Goal: Download file/media

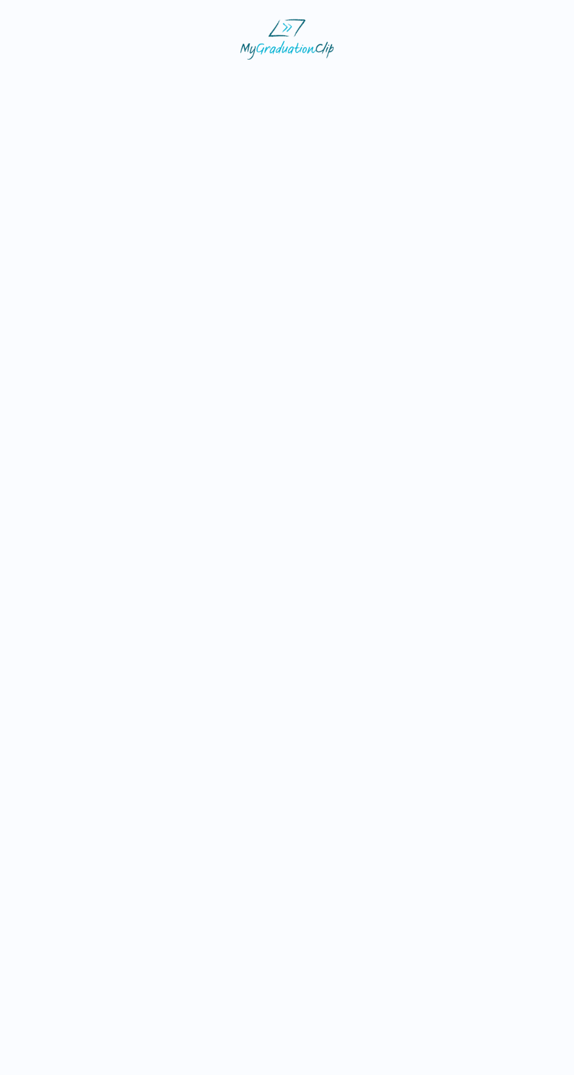
click at [305, 39] on img at bounding box center [287, 39] width 94 height 41
click at [313, 56] on img at bounding box center [287, 39] width 94 height 41
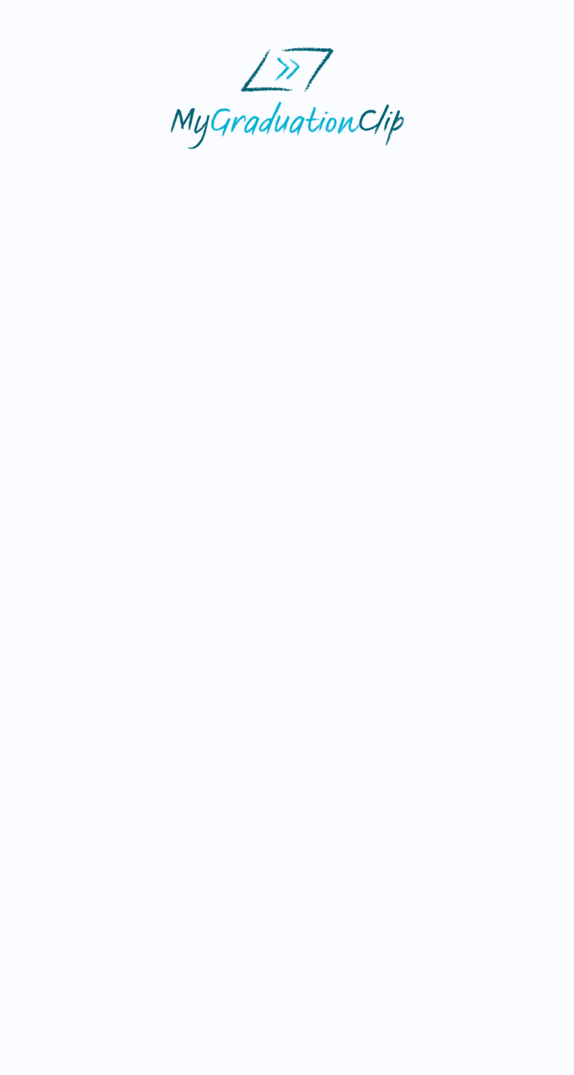
click at [298, 45] on img at bounding box center [287, 39] width 94 height 41
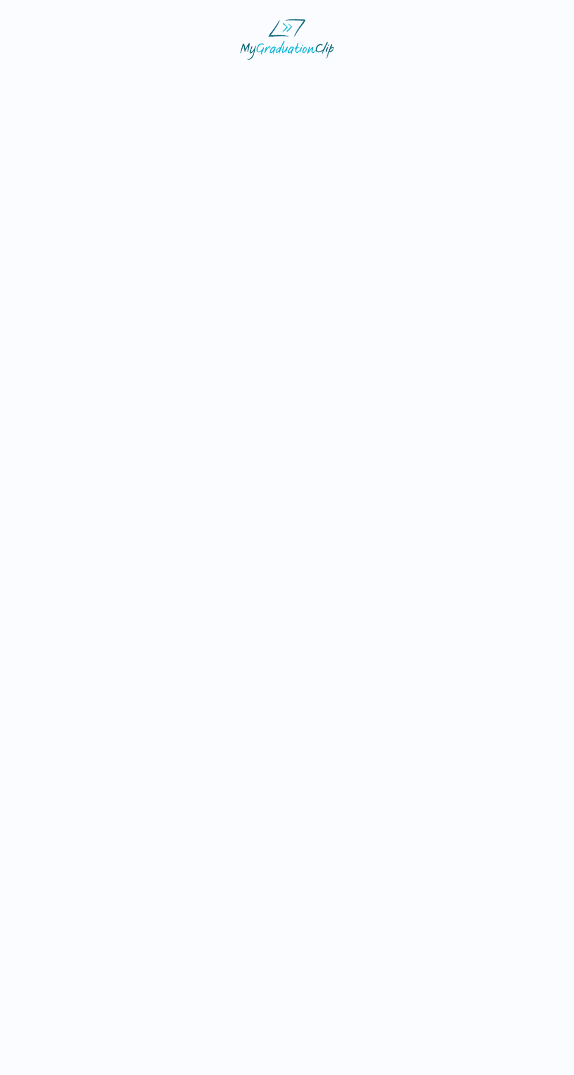
click at [290, 53] on img at bounding box center [287, 39] width 94 height 41
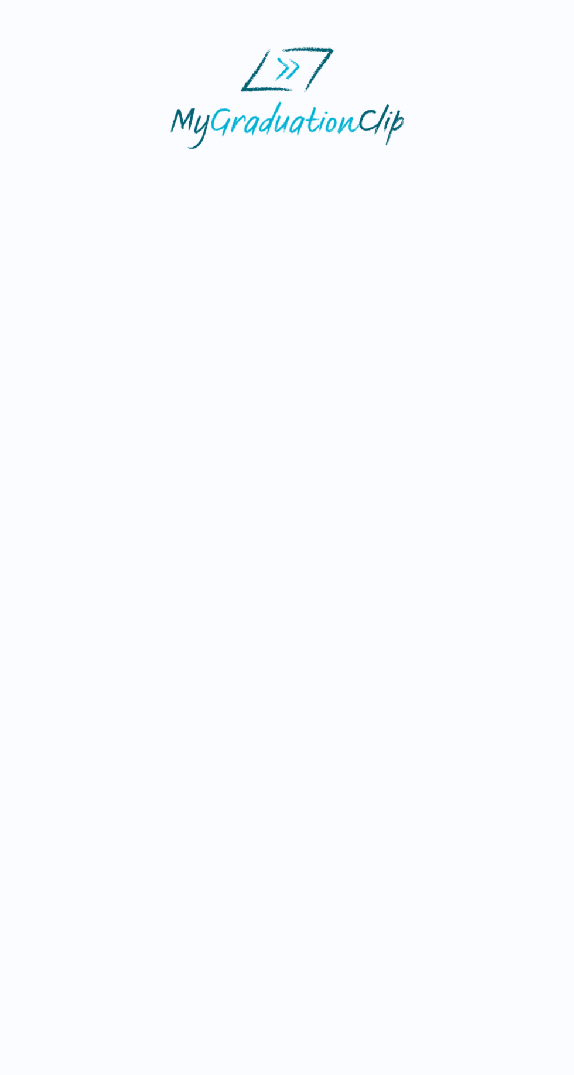
click at [293, 23] on img at bounding box center [287, 39] width 94 height 41
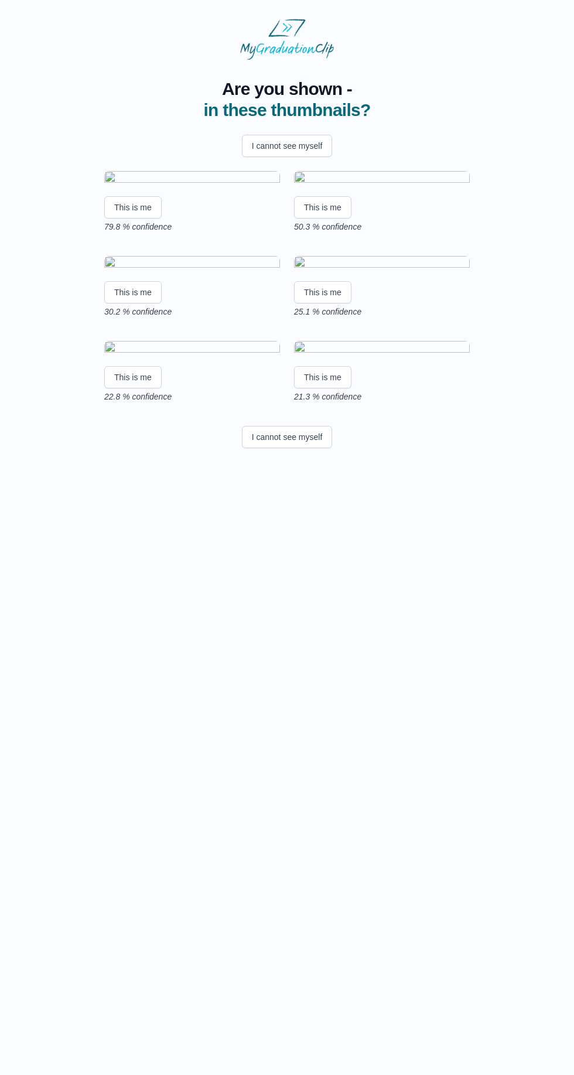
click at [206, 187] on img at bounding box center [192, 179] width 176 height 16
click at [144, 219] on button "This is me" at bounding box center [132, 207] width 57 height 22
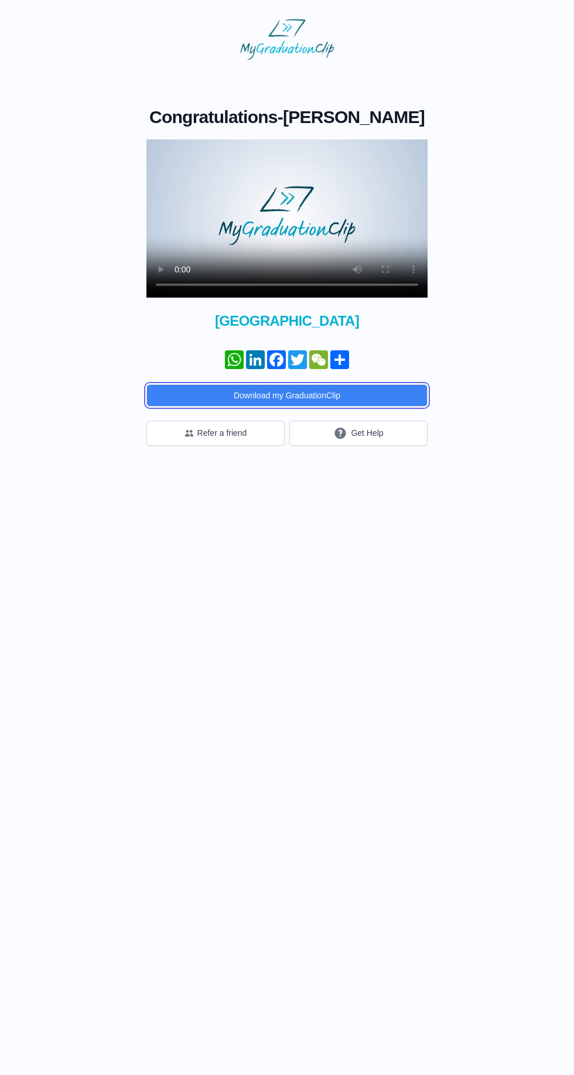
click at [357, 399] on button "Download my GraduationClip" at bounding box center [286, 395] width 281 height 22
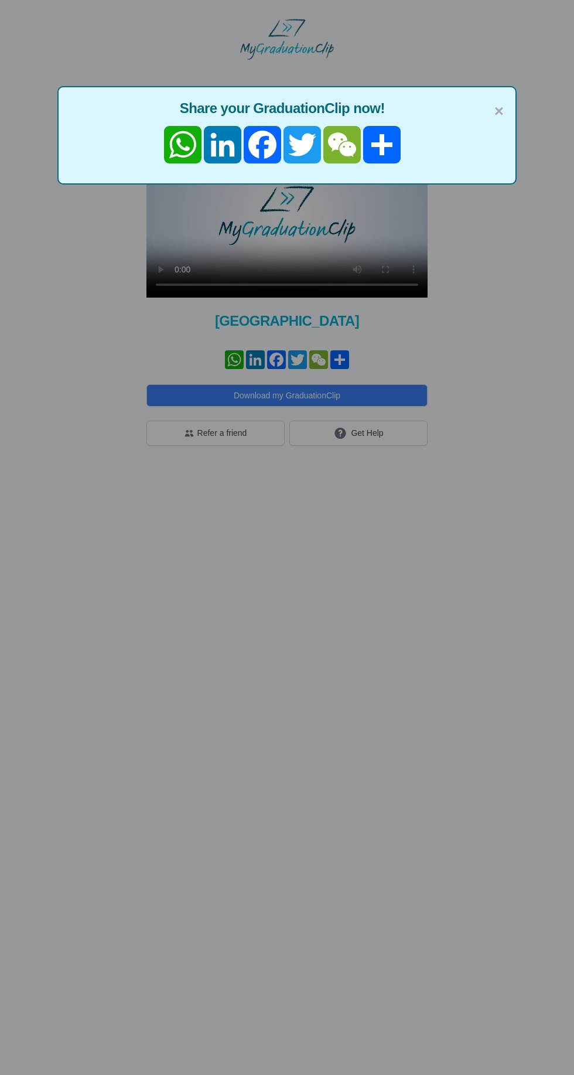
click at [520, 102] on div "× Share your GraduationClip now! WhatsApp LinkedIn Facebook Twitter WeChat Share" at bounding box center [287, 537] width 574 height 1075
click at [307, 231] on div "× Share your GraduationClip now! WhatsApp LinkedIn Facebook Twitter WeChat Share" at bounding box center [287, 537] width 574 height 1075
click at [294, 228] on div "× Share your GraduationClip now! WhatsApp LinkedIn Facebook Twitter WeChat Share" at bounding box center [287, 537] width 574 height 1075
click at [312, 207] on div "× Share your GraduationClip now! WhatsApp LinkedIn Facebook Twitter WeChat Share" at bounding box center [287, 537] width 574 height 1075
click at [284, 193] on div "× Share your GraduationClip now! WhatsApp LinkedIn Facebook Twitter WeChat Share" at bounding box center [287, 537] width 574 height 1075
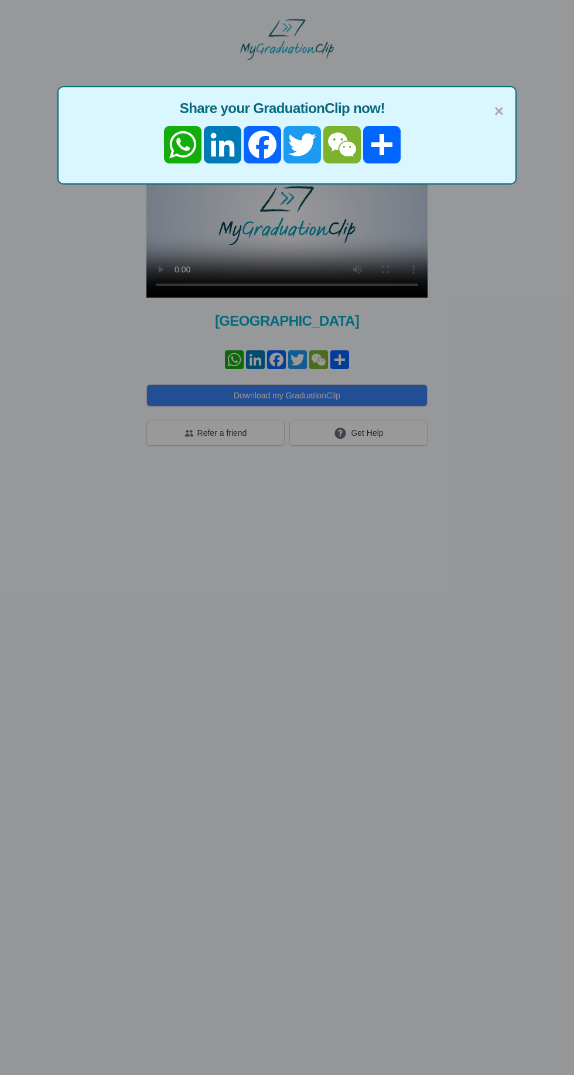
click at [301, 212] on div "× Share your GraduationClip now! WhatsApp LinkedIn Facebook Twitter WeChat Share" at bounding box center [287, 537] width 574 height 1075
click at [290, 221] on div "× Share your GraduationClip now! WhatsApp LinkedIn Facebook Twitter WeChat Share" at bounding box center [287, 537] width 574 height 1075
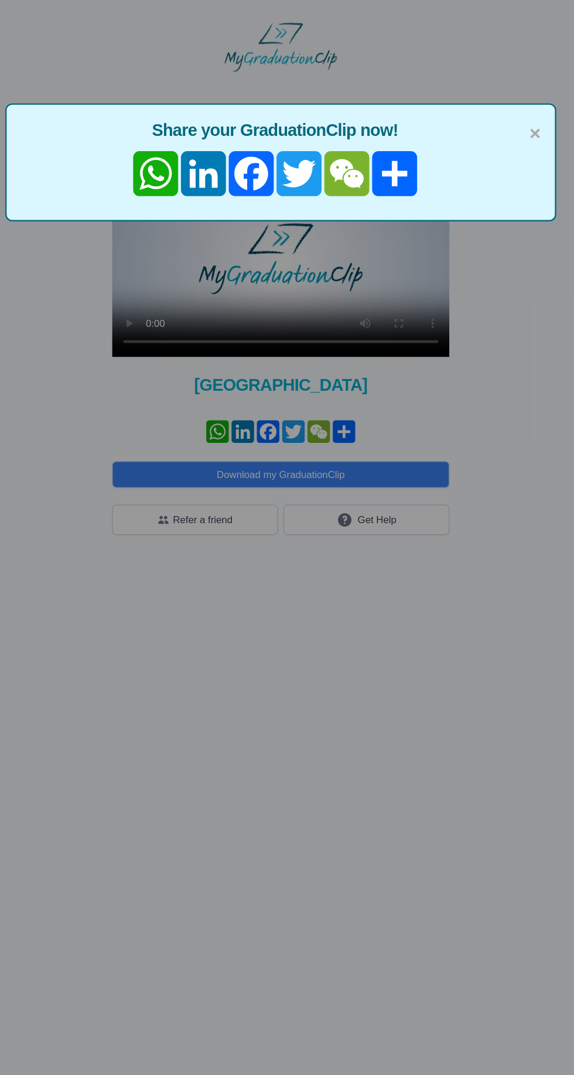
click at [295, 178] on div "× Share your GraduationClip now! WhatsApp LinkedIn Facebook Twitter WeChat Share" at bounding box center [286, 135] width 459 height 98
click at [287, 212] on div "× Share your GraduationClip now! WhatsApp LinkedIn Facebook Twitter WeChat Share" at bounding box center [287, 537] width 574 height 1075
click at [301, 206] on div "× Share your GraduationClip now! WhatsApp LinkedIn Facebook Twitter WeChat Share" at bounding box center [287, 537] width 574 height 1075
click at [295, 206] on div "× Share your GraduationClip now! WhatsApp LinkedIn Facebook Twitter WeChat Share" at bounding box center [287, 537] width 574 height 1075
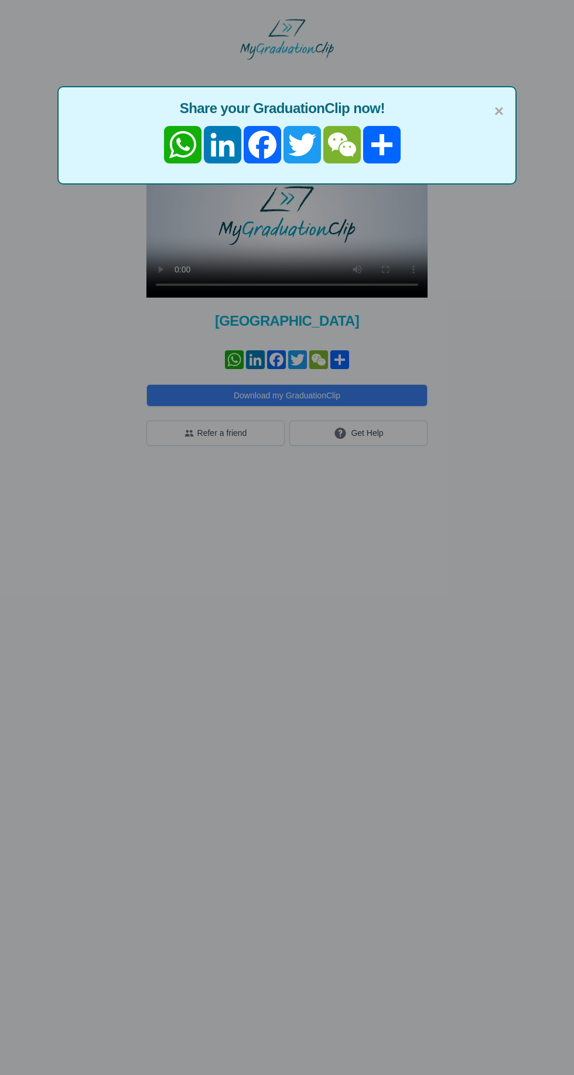
click at [305, 250] on div "× Share your GraduationClip now! WhatsApp LinkedIn Facebook Twitter WeChat Share" at bounding box center [287, 537] width 574 height 1075
click at [309, 207] on div "× Share your GraduationClip now! WhatsApp LinkedIn Facebook Twitter WeChat Share" at bounding box center [287, 537] width 574 height 1075
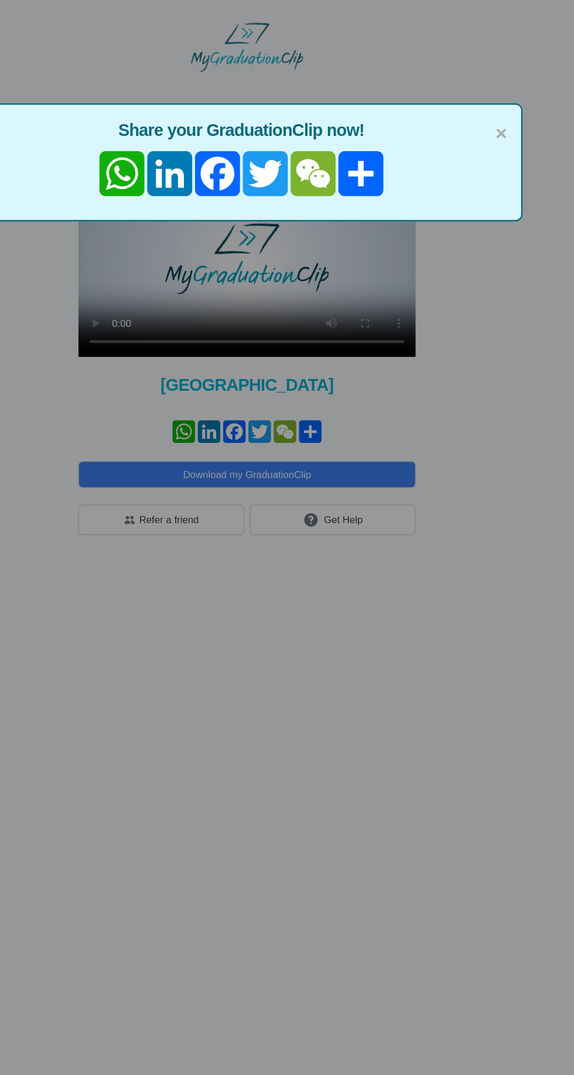
click at [330, 178] on div "× Share your GraduationClip now! WhatsApp LinkedIn Facebook Twitter WeChat Share" at bounding box center [286, 135] width 459 height 98
click at [296, 212] on div "× Share your GraduationClip now! WhatsApp LinkedIn Facebook Twitter WeChat Share" at bounding box center [287, 537] width 574 height 1075
click at [315, 212] on div "× Share your GraduationClip now! WhatsApp LinkedIn Facebook Twitter WeChat Share" at bounding box center [287, 537] width 574 height 1075
click at [292, 238] on div "× Share your GraduationClip now! WhatsApp LinkedIn Facebook Twitter WeChat Share" at bounding box center [287, 537] width 574 height 1075
